Goal: Communication & Community: Connect with others

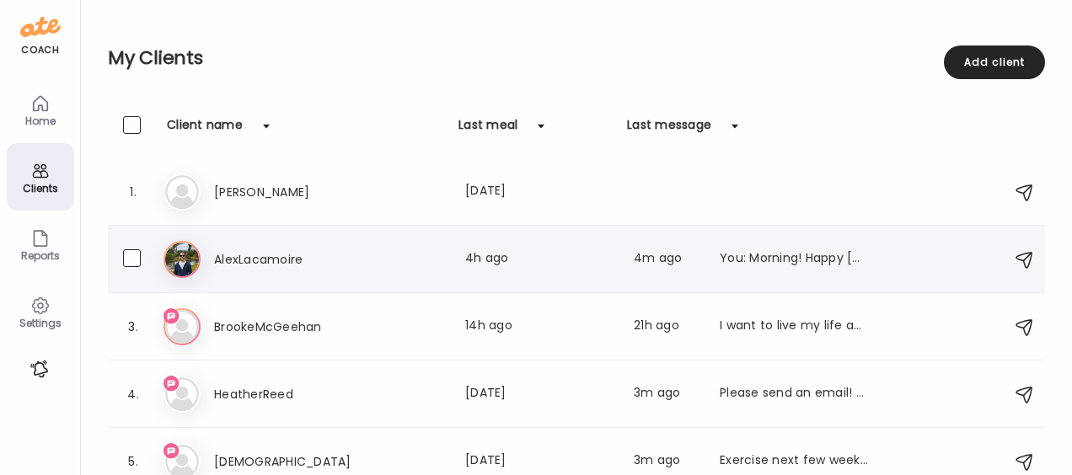
scroll to position [17, 0]
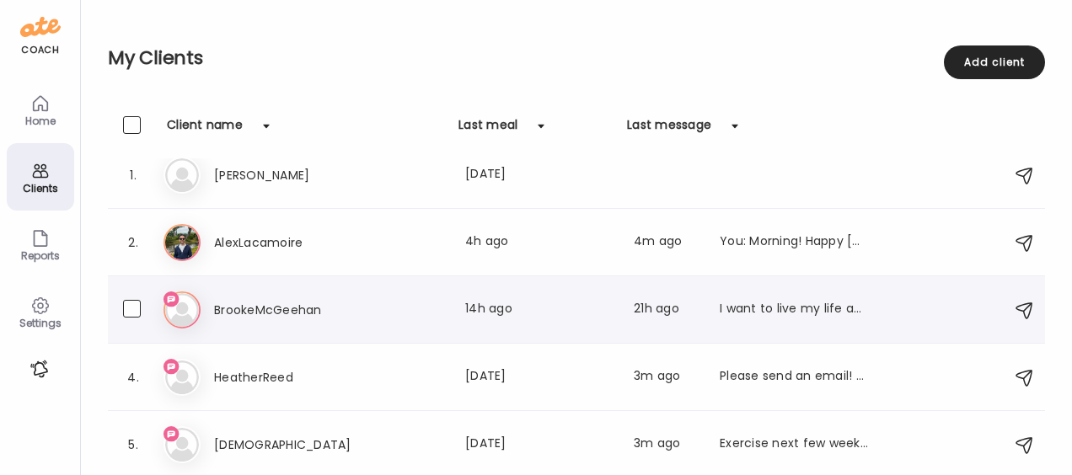
click at [275, 313] on h3 "BrookeMcGeehan" at bounding box center [288, 310] width 148 height 20
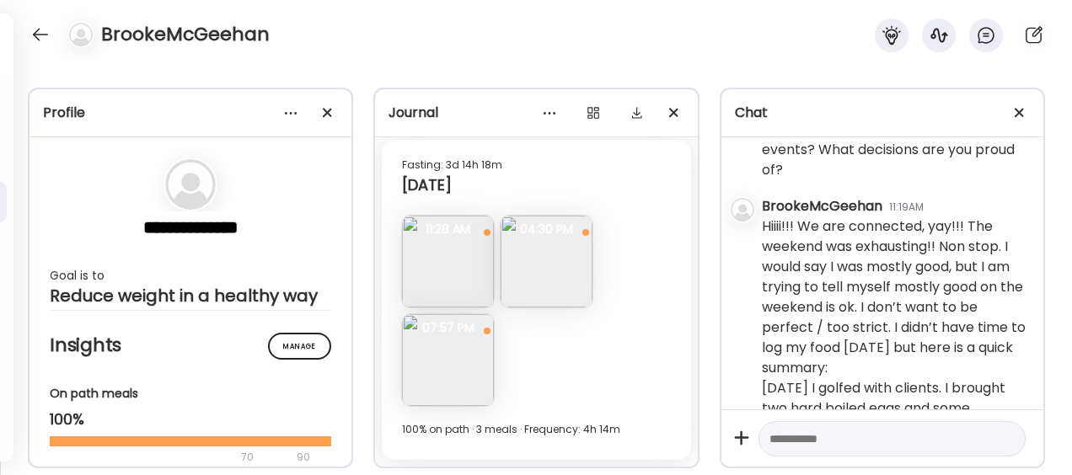
scroll to position [144, 0]
click at [37, 38] on div at bounding box center [40, 34] width 27 height 27
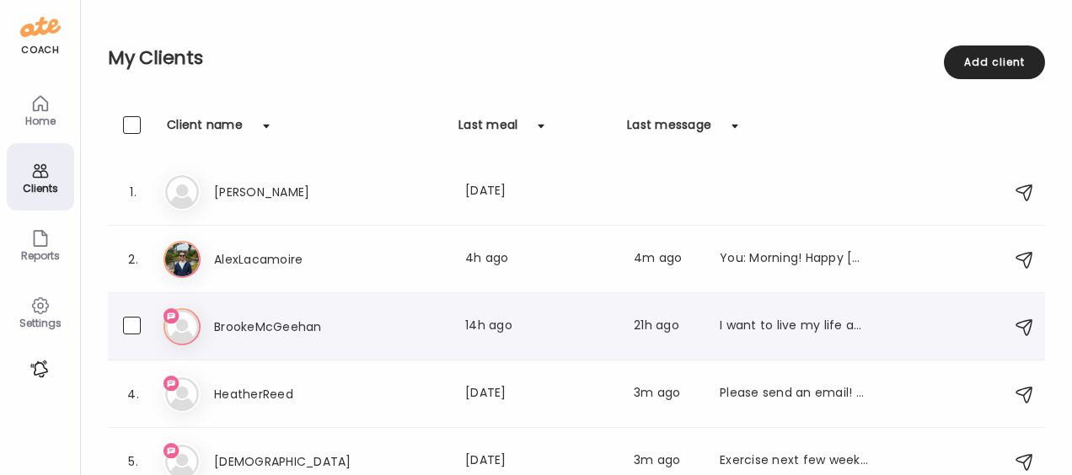
scroll to position [17, 0]
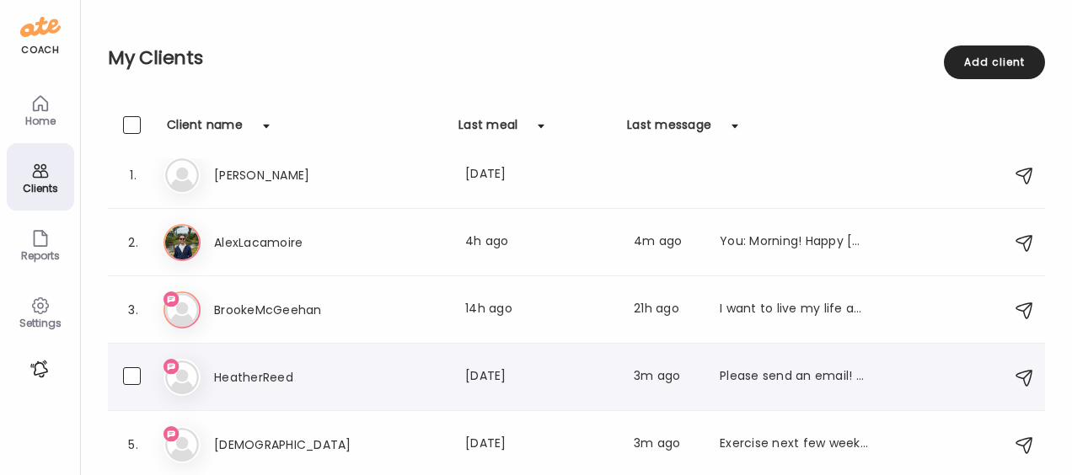
click at [284, 376] on h3 "HeatherReed" at bounding box center [288, 377] width 148 height 20
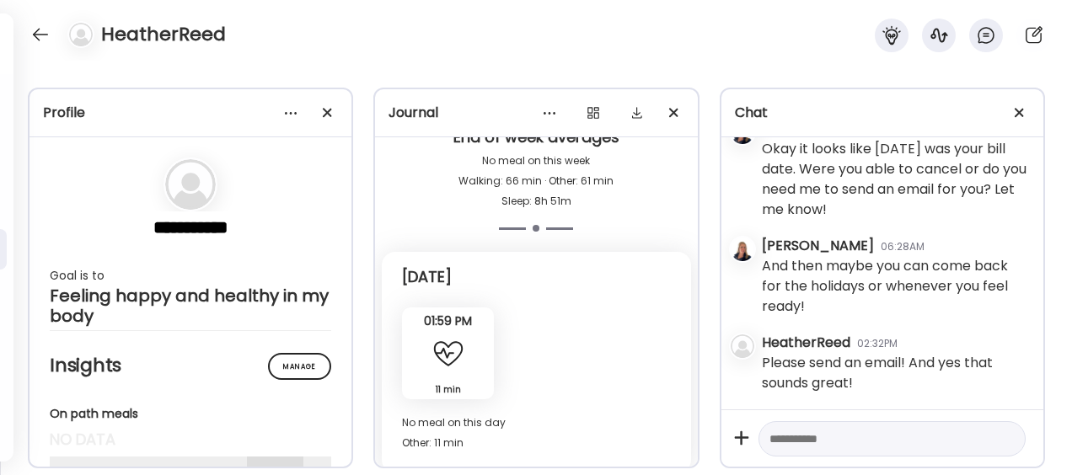
scroll to position [124259, 0]
click at [38, 35] on div at bounding box center [40, 34] width 27 height 27
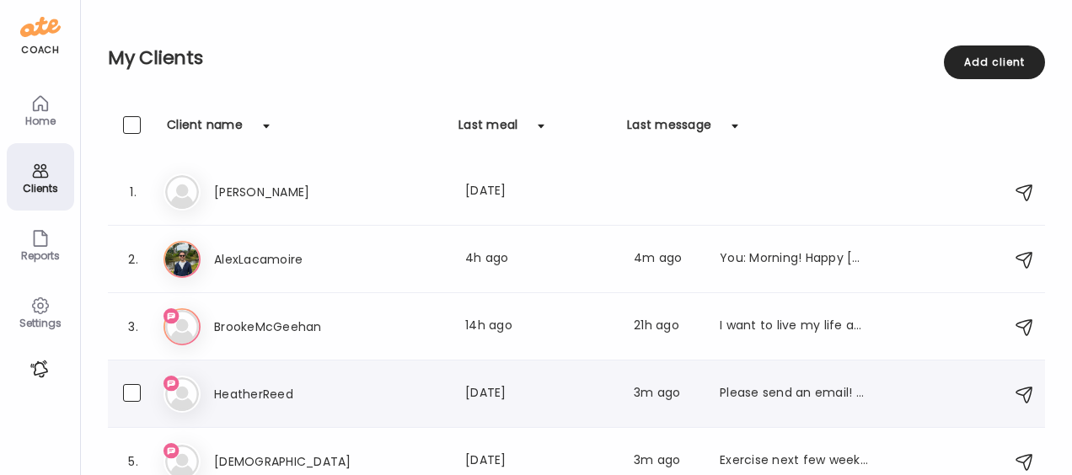
scroll to position [17, 0]
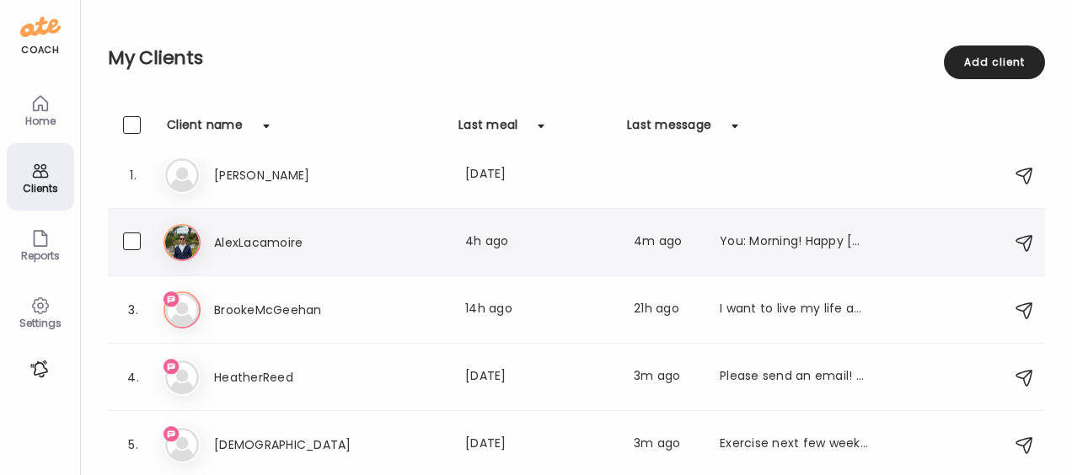
click at [265, 247] on h3 "AlexLacamoire" at bounding box center [288, 243] width 148 height 20
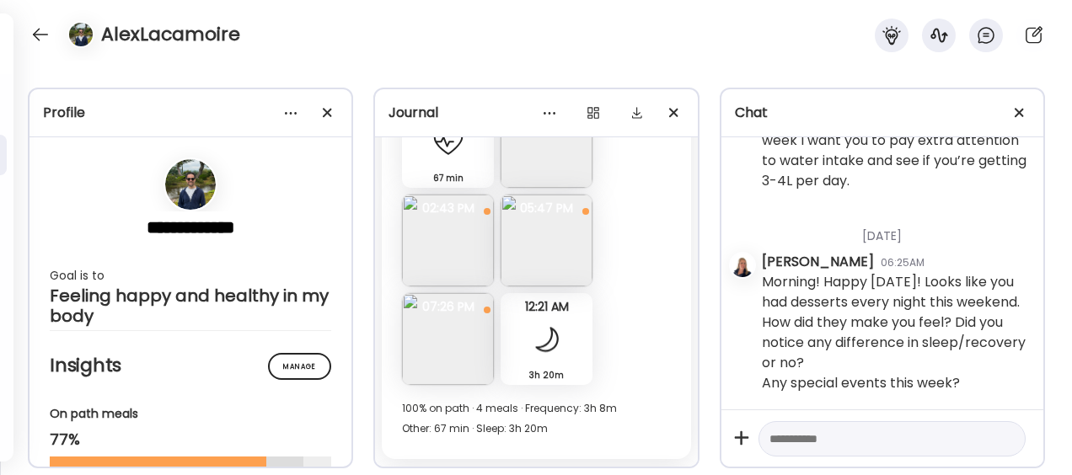
scroll to position [21869, 0]
click at [448, 243] on img at bounding box center [448, 241] width 92 height 92
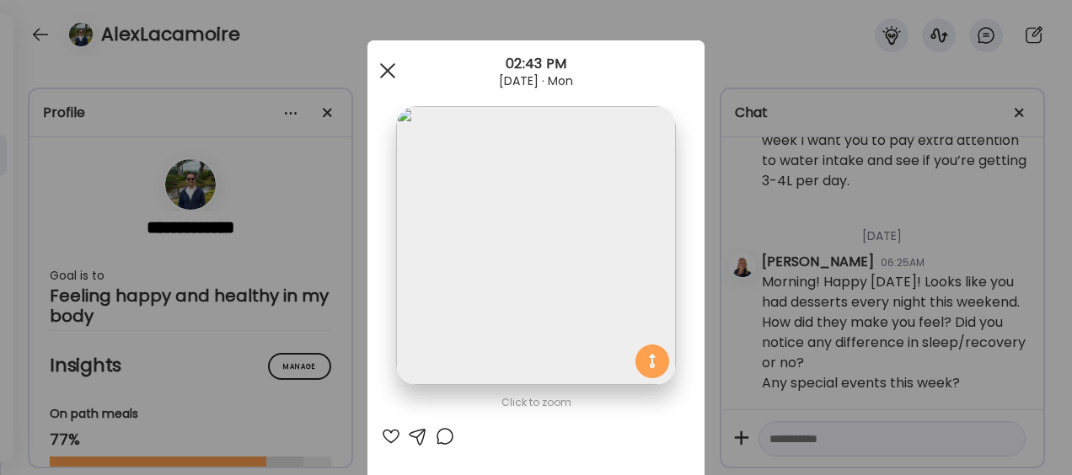
click at [376, 69] on div at bounding box center [388, 71] width 34 height 34
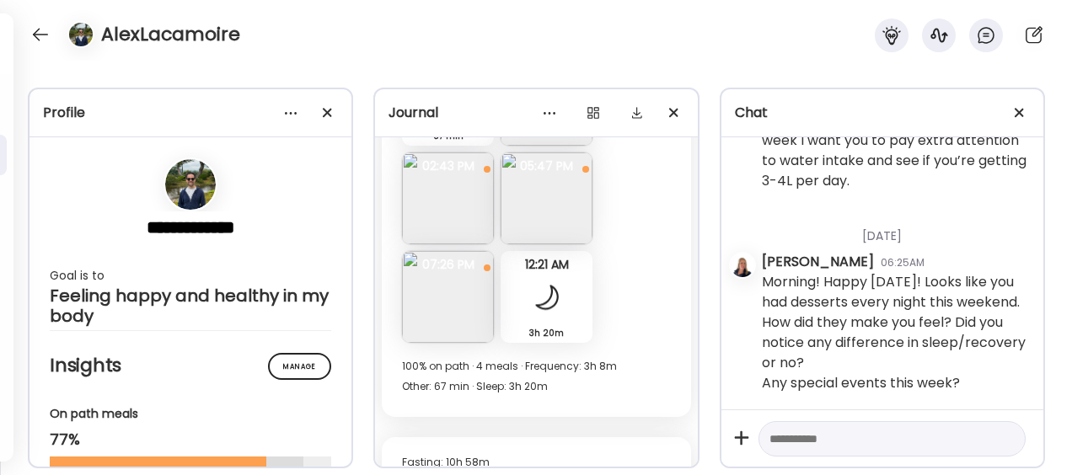
scroll to position [22110, 0]
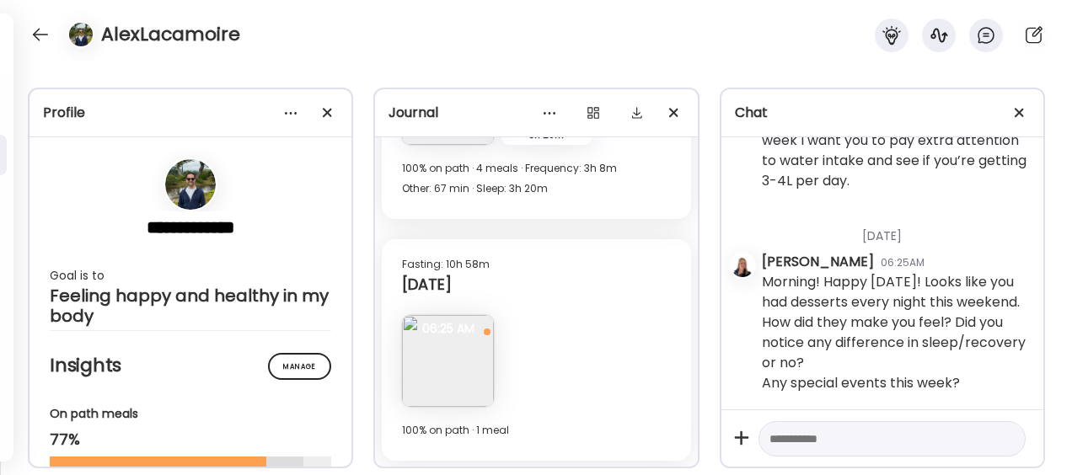
click at [452, 388] on img at bounding box center [448, 361] width 92 height 92
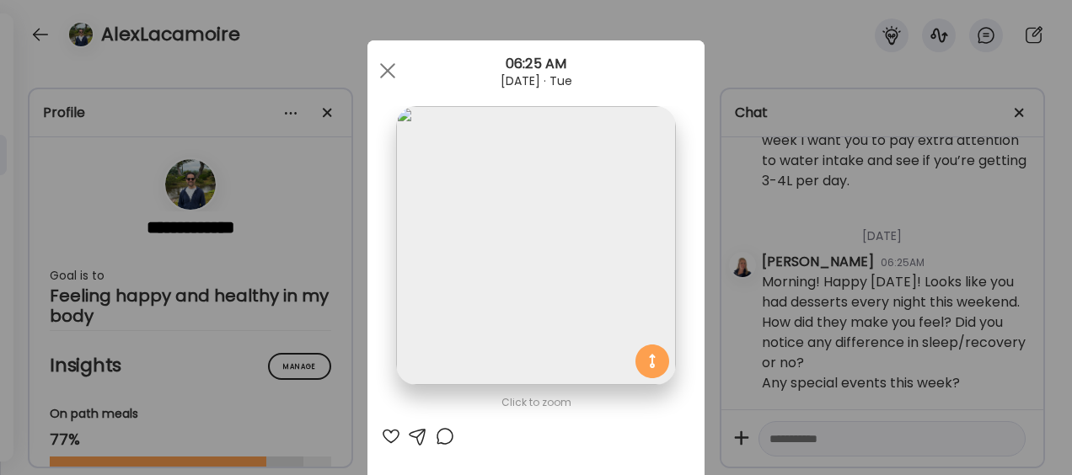
click at [381, 436] on div at bounding box center [391, 436] width 20 height 20
click at [743, 44] on div "Ate Coach Dashboard Wahoo! It’s official Take a moment to set up your Coach Pro…" at bounding box center [536, 237] width 1072 height 475
